Goal: Complete application form

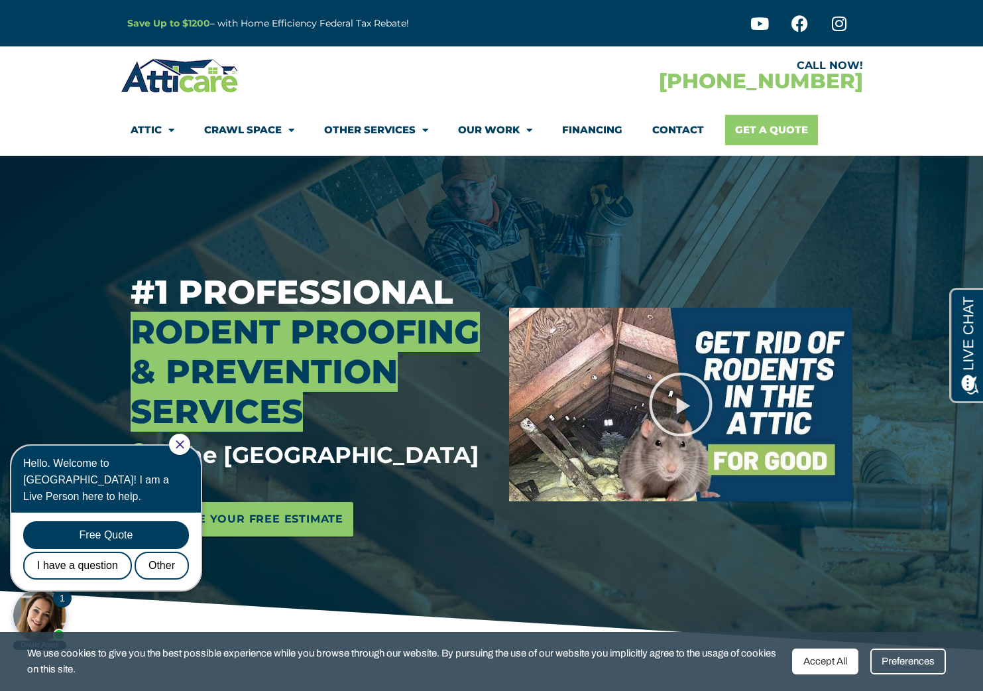
click at [754, 127] on link "Get A Quote" at bounding box center [771, 130] width 93 height 30
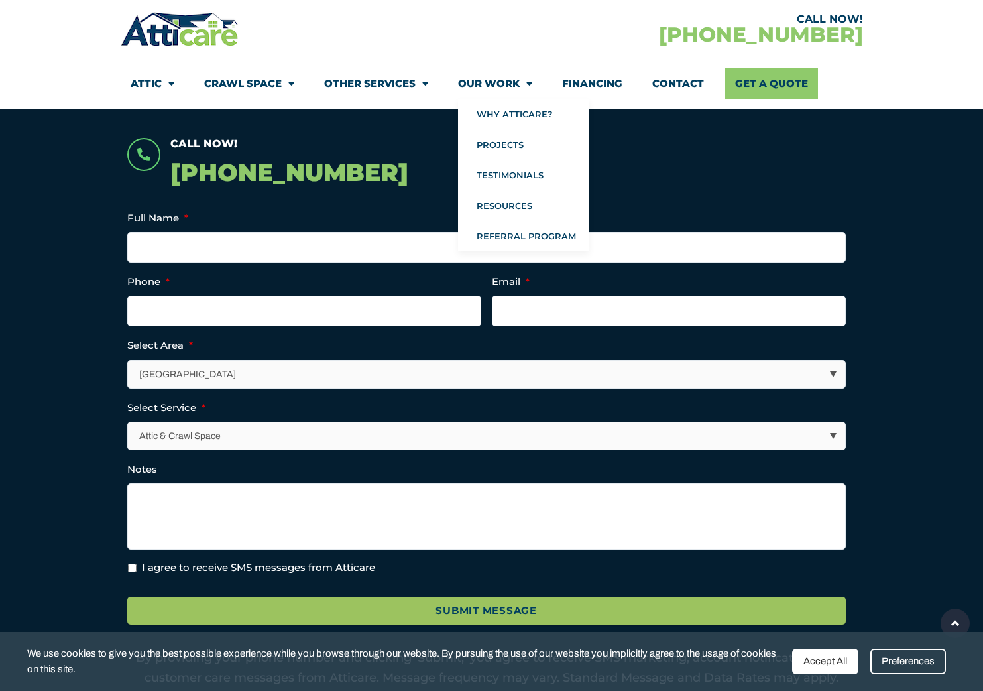
scroll to position [254, 0]
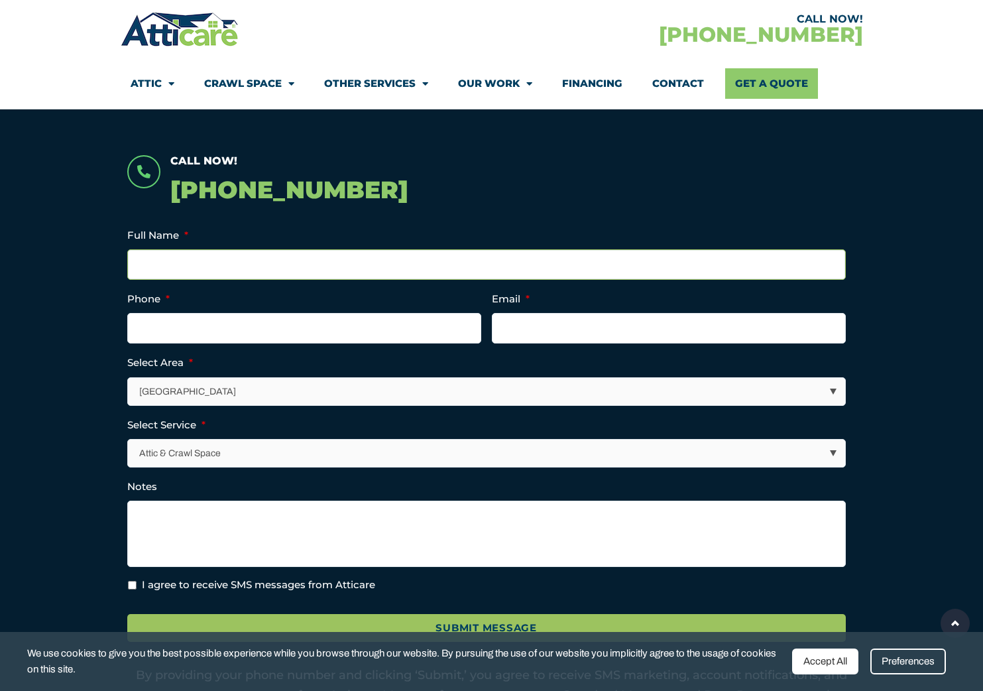
click at [822, 263] on input "Full Name *" at bounding box center [486, 264] width 718 height 30
type input "Holly Minch"
type input "holly@hollyminch.com"
type input "(___) ___-____"
click at [464, 324] on input "(___) ___-____" at bounding box center [304, 328] width 354 height 30
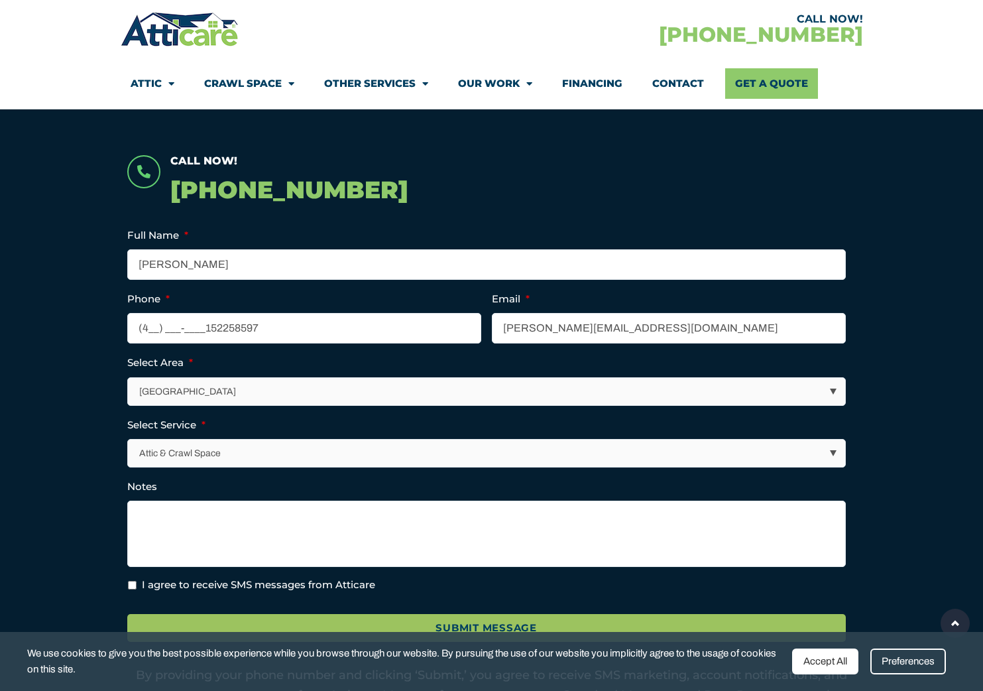
type input "(415) 225-8597"
select select "[GEOGRAPHIC_DATA]"
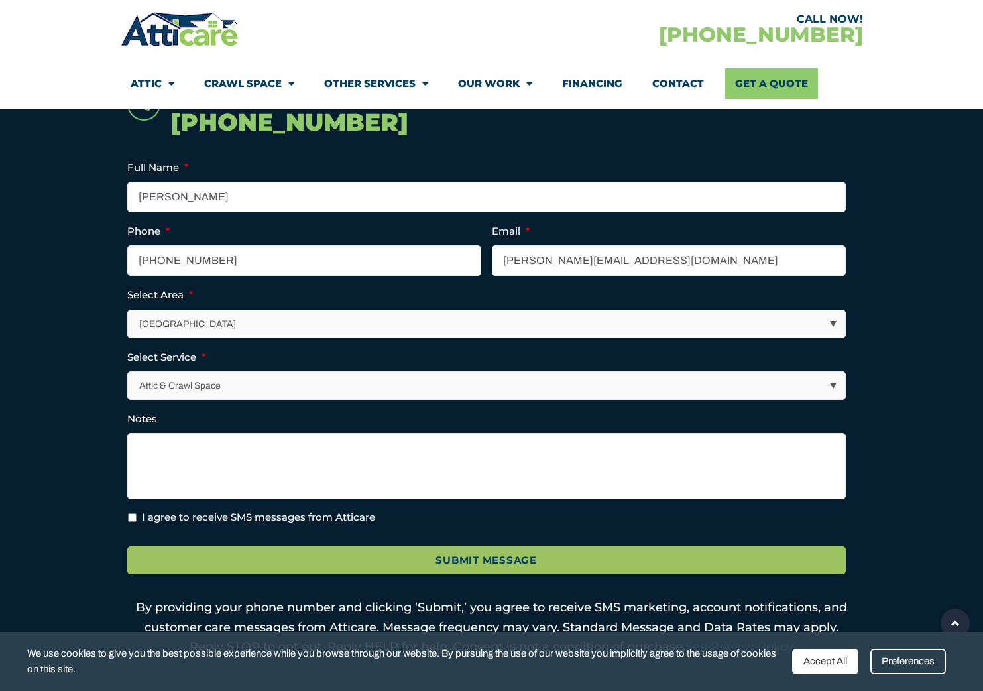
scroll to position [330, 0]
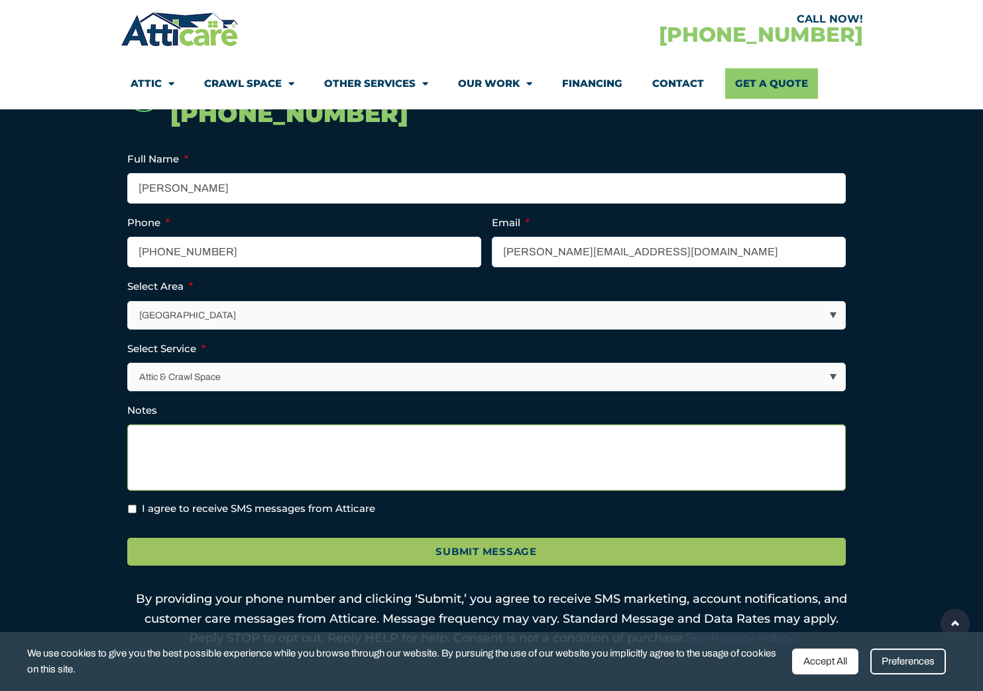
click at [201, 446] on textarea "Notes" at bounding box center [486, 457] width 718 height 66
paste textarea "Just completed a reno and while I was away, the mice came to play! Need to get …"
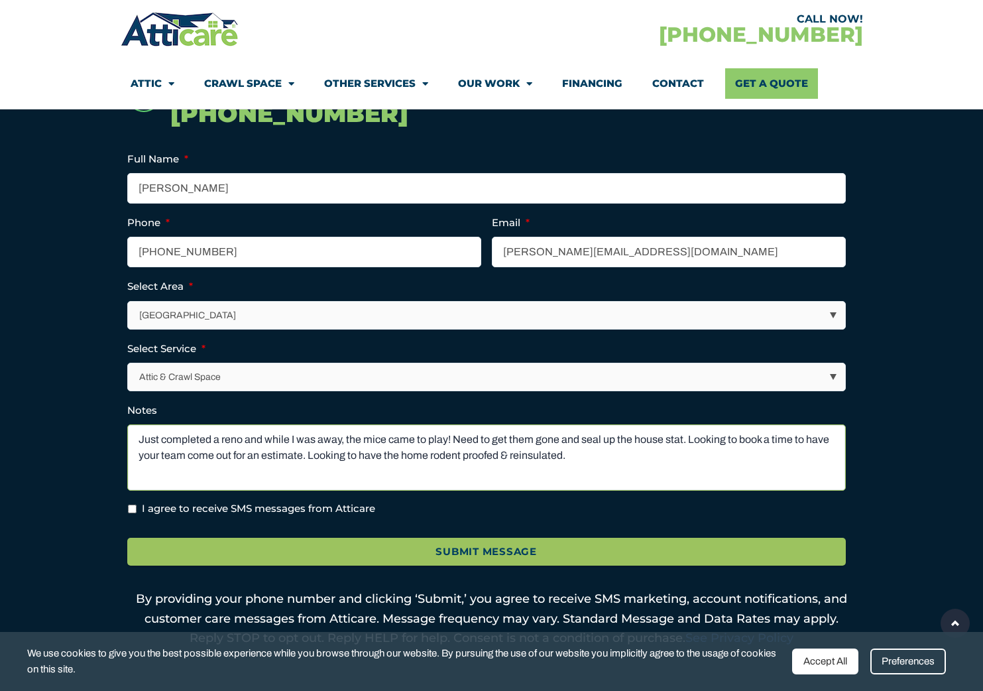
click at [522, 453] on textarea "Just completed a reno and while I was away, the mice came to play! Need to get …" at bounding box center [486, 457] width 718 height 66
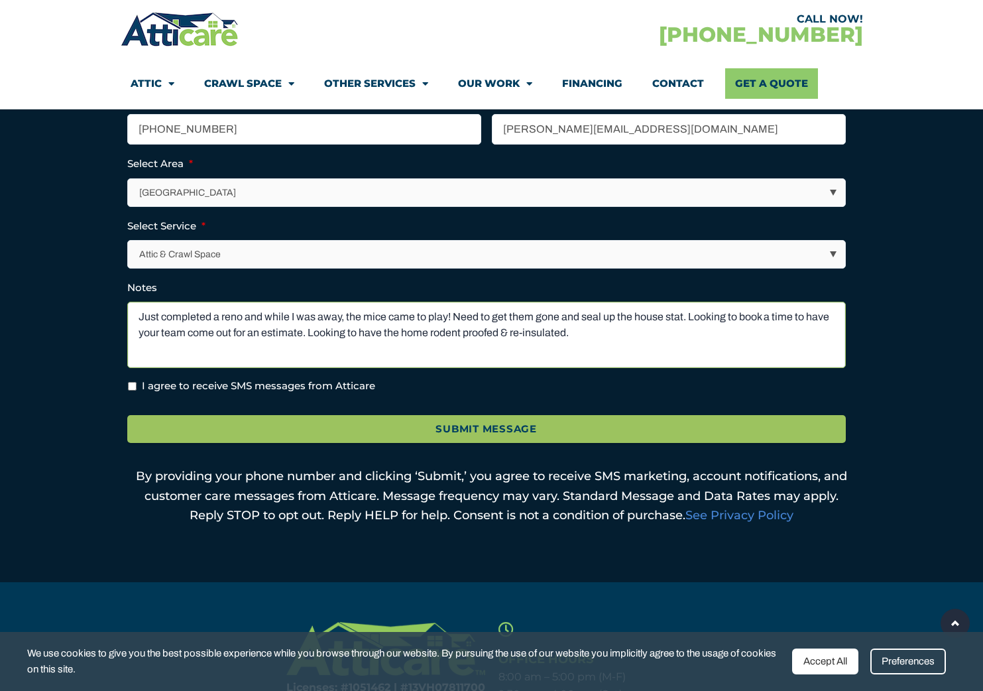
scroll to position [488, 0]
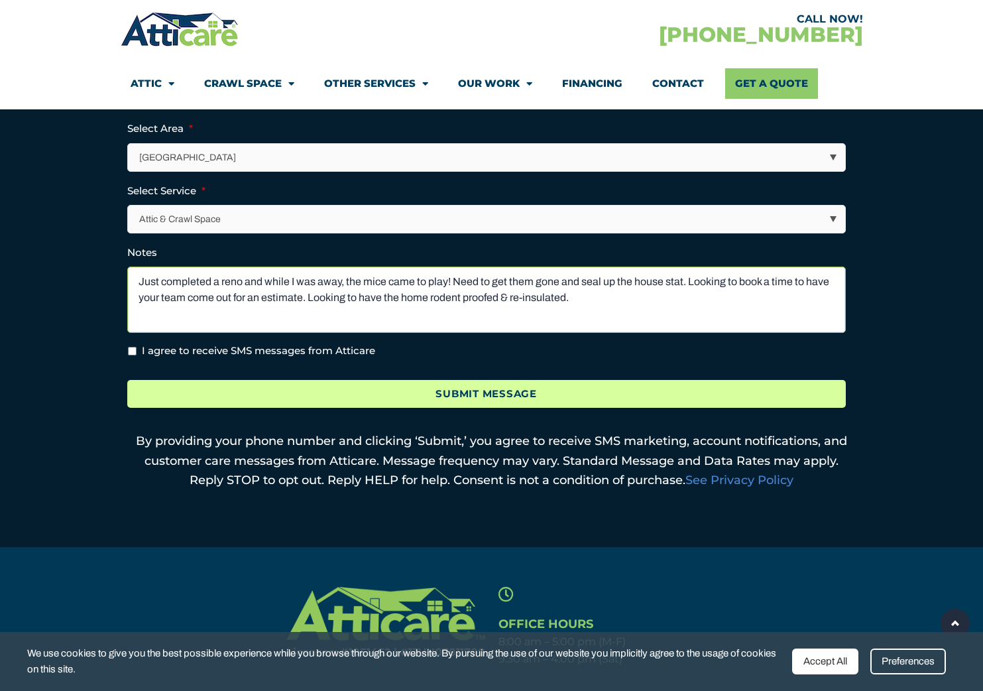
type textarea "Just completed a reno and while I was away, the mice came to play! Need to get …"
click at [538, 399] on input "Submit Message" at bounding box center [486, 394] width 718 height 29
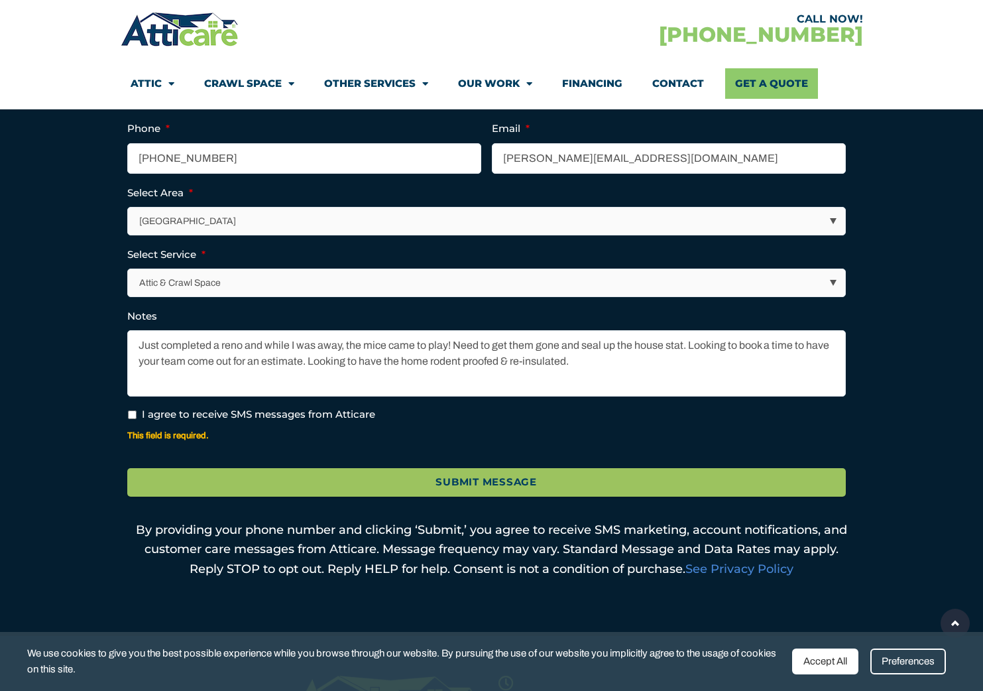
click at [135, 414] on li "I agree to receive SMS messages from Atticare" at bounding box center [491, 414] width 729 height 15
click at [132, 412] on input "I agree to receive SMS messages from Atticare" at bounding box center [132, 414] width 9 height 9
checkbox input "true"
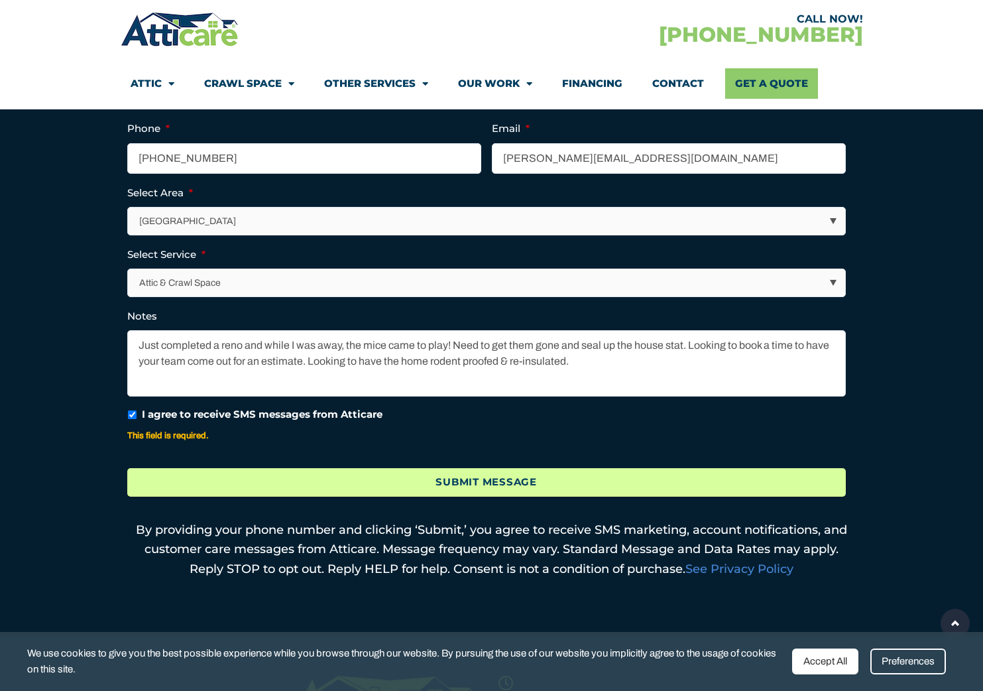
click at [201, 481] on input "Submit Message" at bounding box center [486, 482] width 718 height 29
